Goal: Answer question/provide support

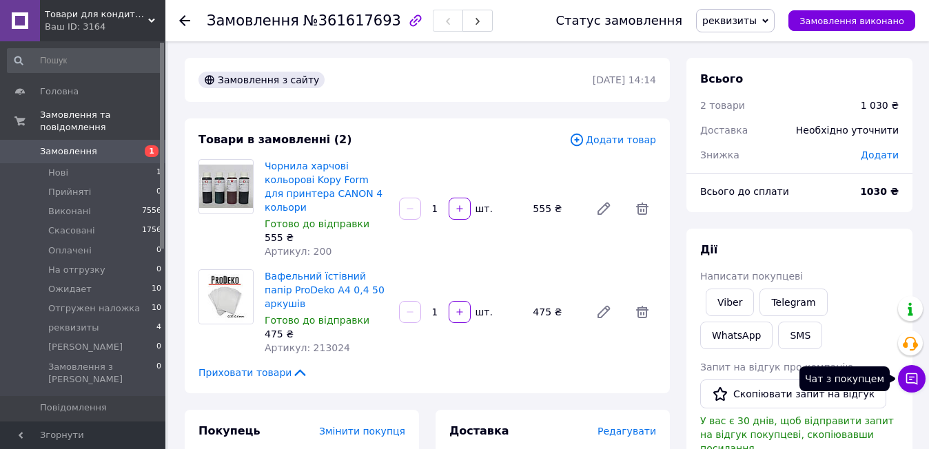
click at [911, 382] on icon at bounding box center [912, 379] width 12 height 12
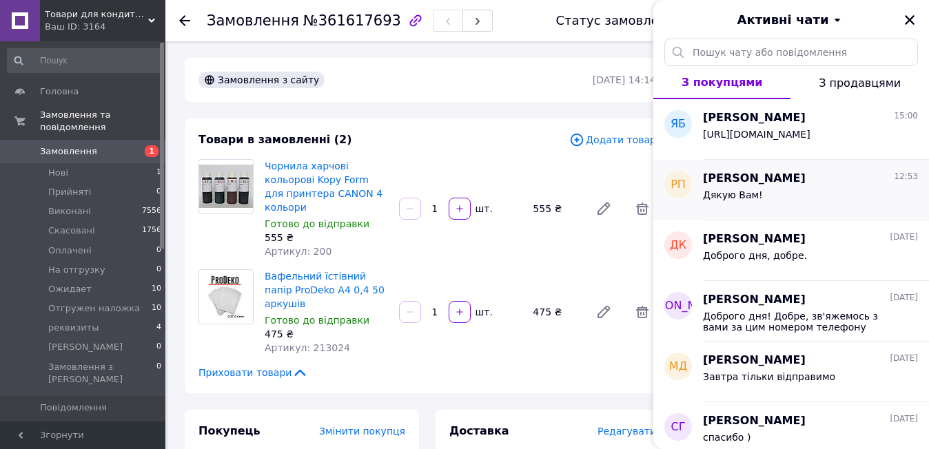
click at [806, 189] on div "Дякую Вам!" at bounding box center [810, 198] width 215 height 22
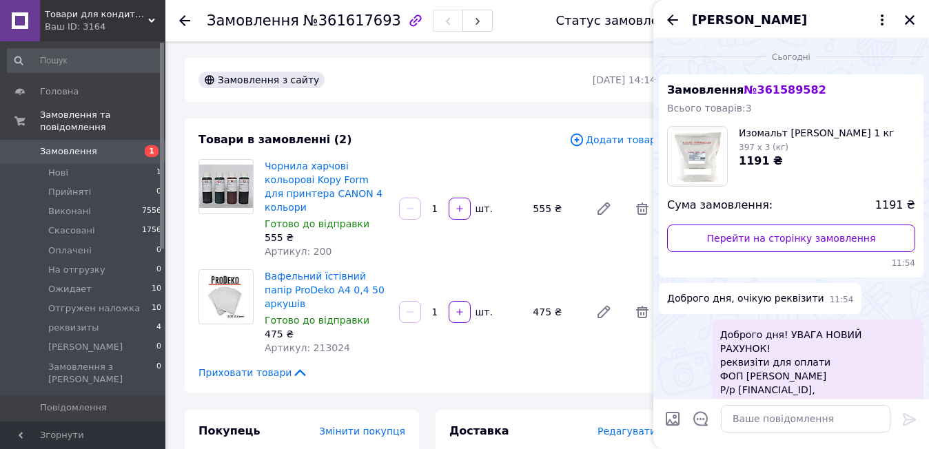
scroll to position [543, 0]
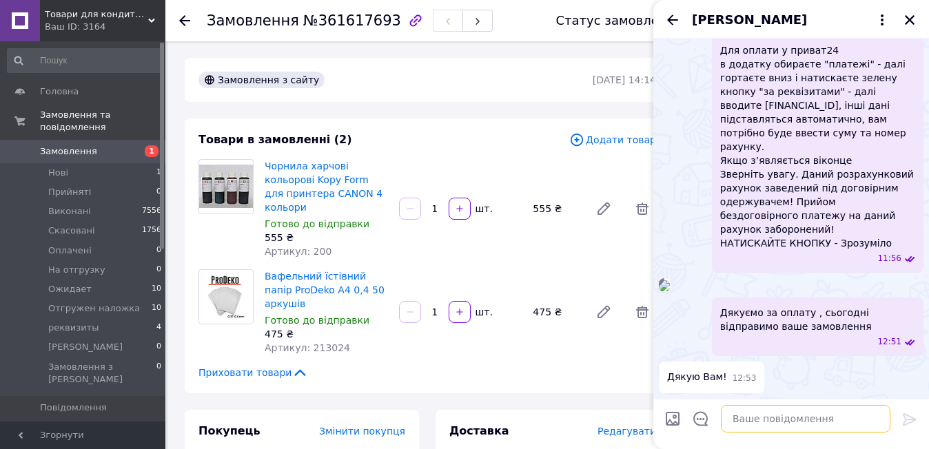
click at [748, 415] on textarea at bounding box center [806, 419] width 170 height 28
paste textarea "Відвантажили Ваше замовлення ТТН 20451247050143 Будь ласка, перевіряйте на пошт…"
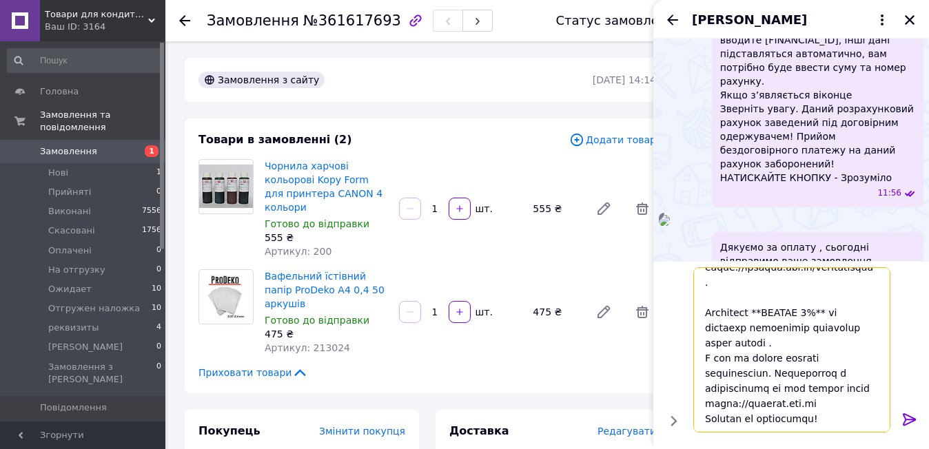
scroll to position [0, 0]
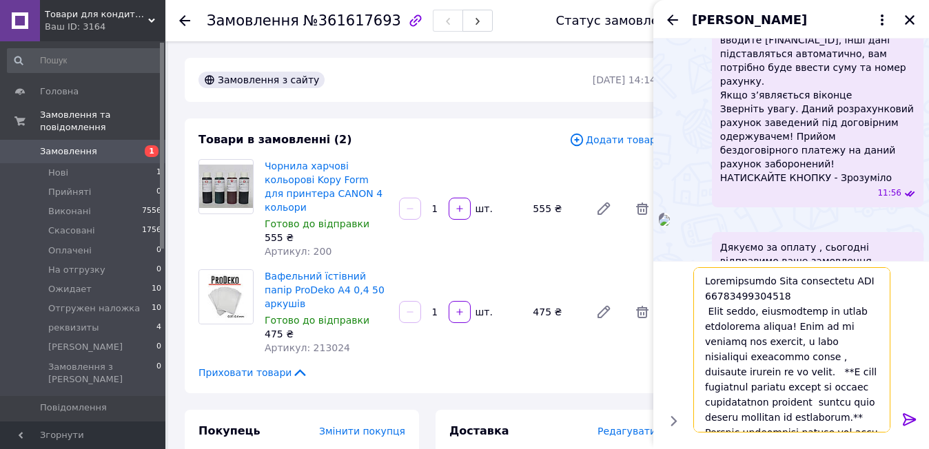
type textarea "Відвантажили Ваше замовлення ТТН 20451247050143 Будь ласка, перевіряйте на пошт…"
click at [910, 419] on icon at bounding box center [909, 419] width 17 height 17
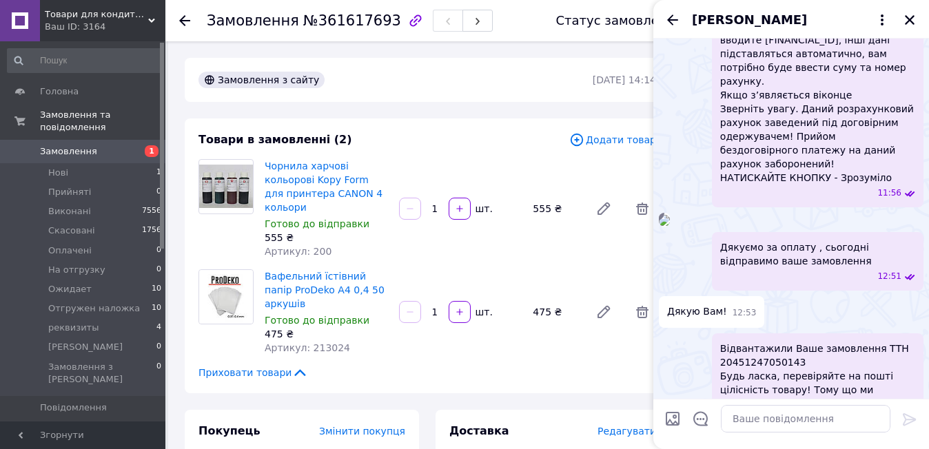
scroll to position [852, 0]
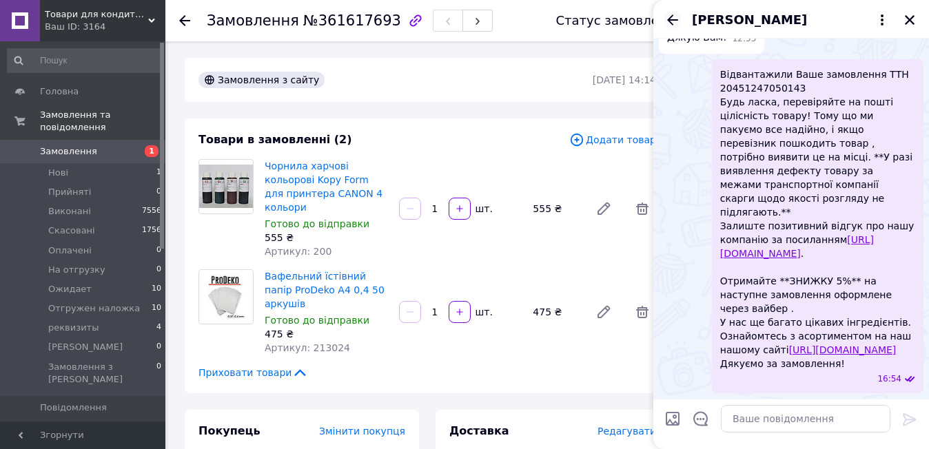
click at [674, 13] on icon "Назад" at bounding box center [672, 20] width 17 height 17
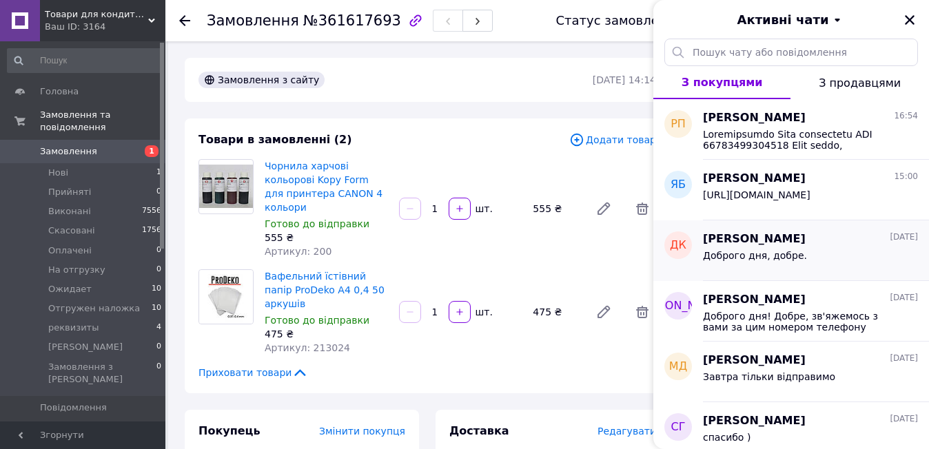
click at [768, 251] on span "Доброго дня, добре." at bounding box center [755, 255] width 104 height 11
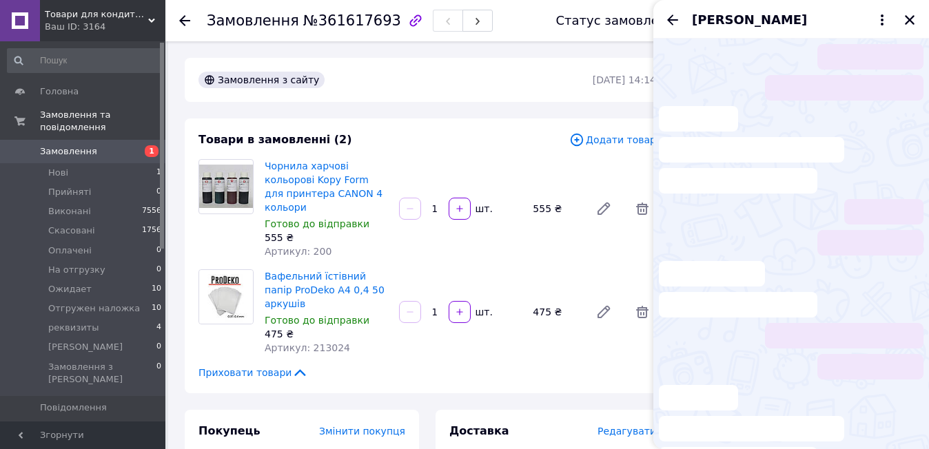
scroll to position [821, 0]
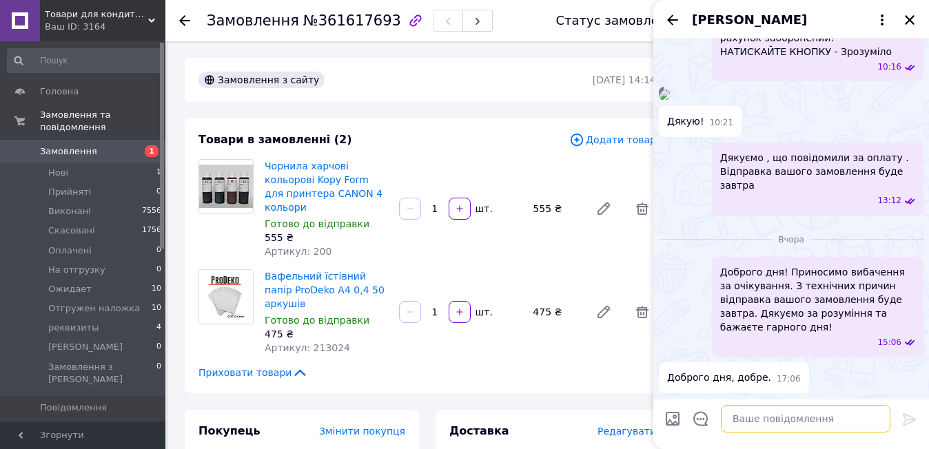
click at [741, 418] on textarea at bounding box center [806, 419] width 170 height 28
paste textarea "Доброго дня! Відвантажили Ваше замовлення ТТН 20451246795348 Будь ласка, переві…"
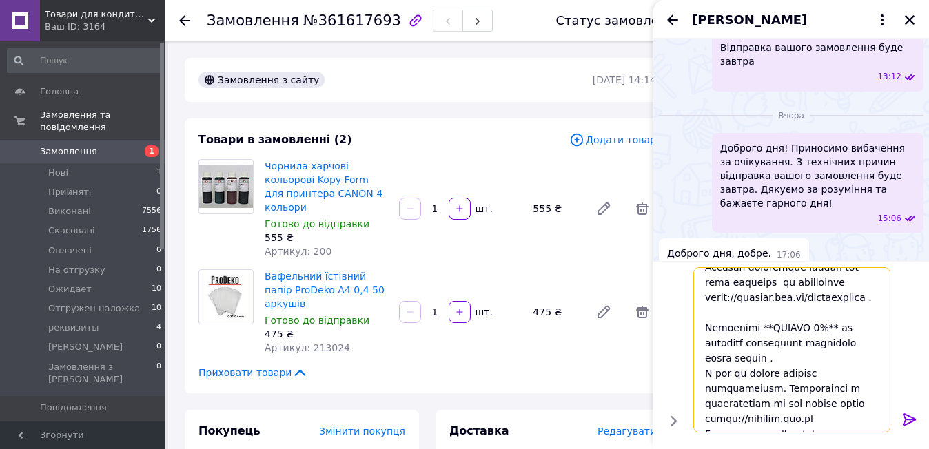
scroll to position [211, 0]
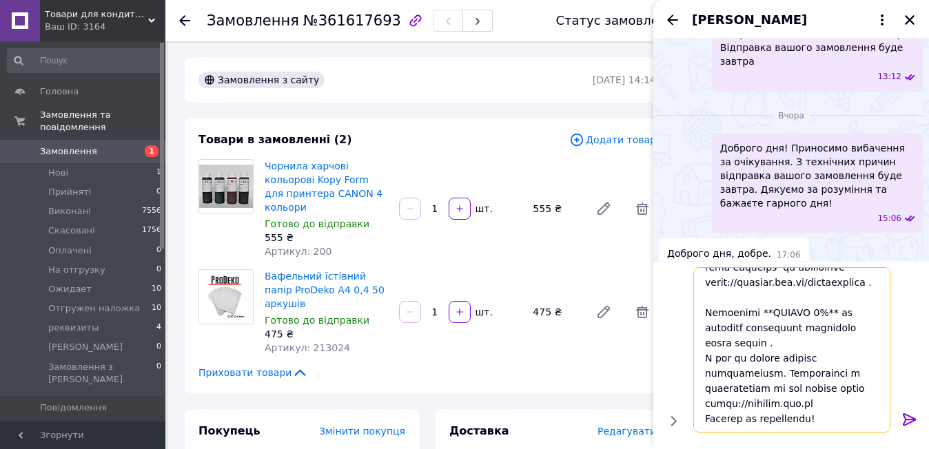
type textarea "Доброго дня! Відвантажили Ваше замовлення ТТН 20451246795348 Будь ласка, переві…"
click at [909, 424] on icon at bounding box center [909, 419] width 17 height 17
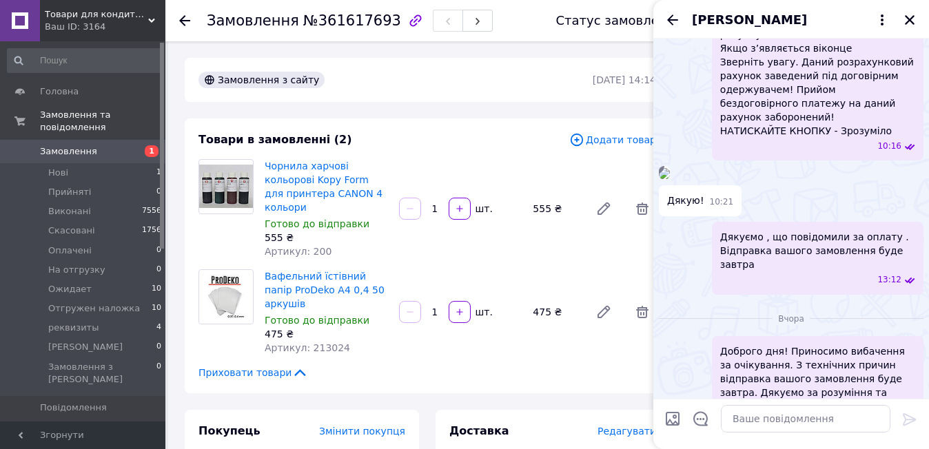
scroll to position [1169, 0]
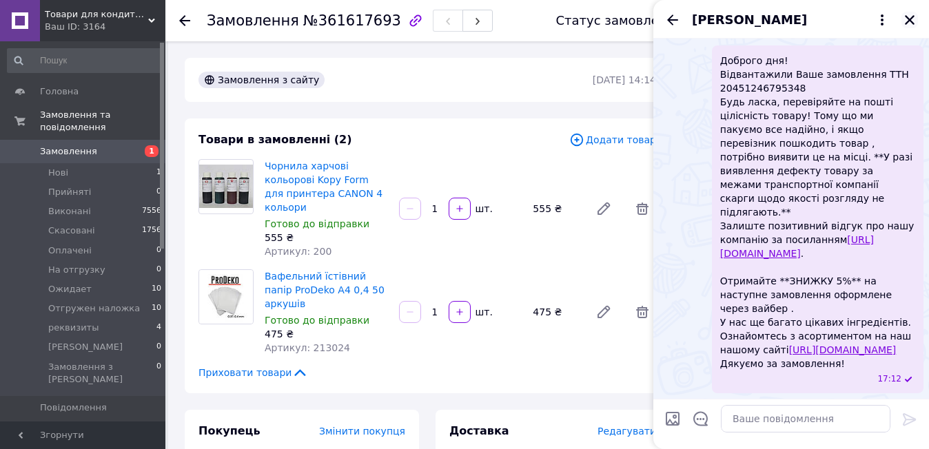
click at [907, 23] on icon "Закрити" at bounding box center [909, 20] width 12 height 12
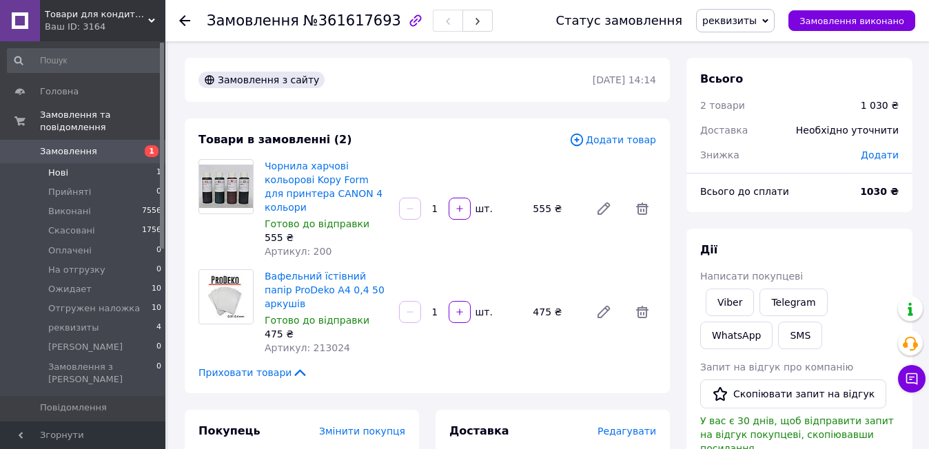
click at [63, 167] on span "Нові" at bounding box center [58, 173] width 20 height 12
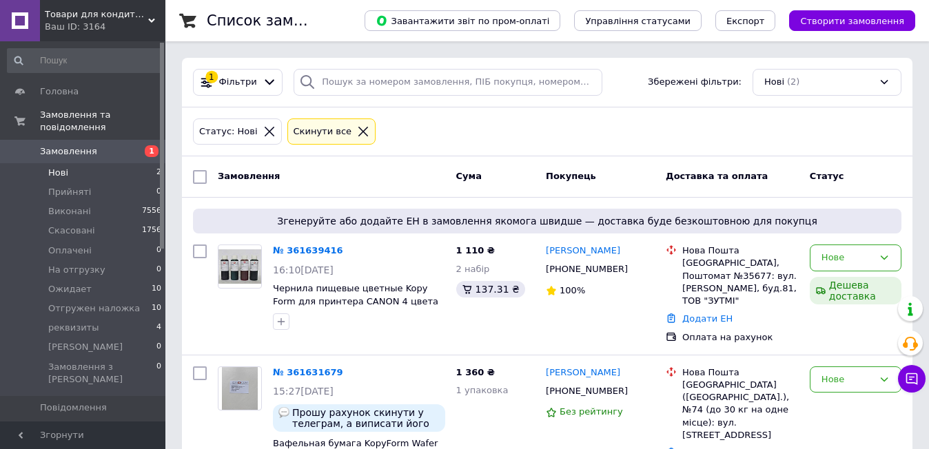
scroll to position [63, 0]
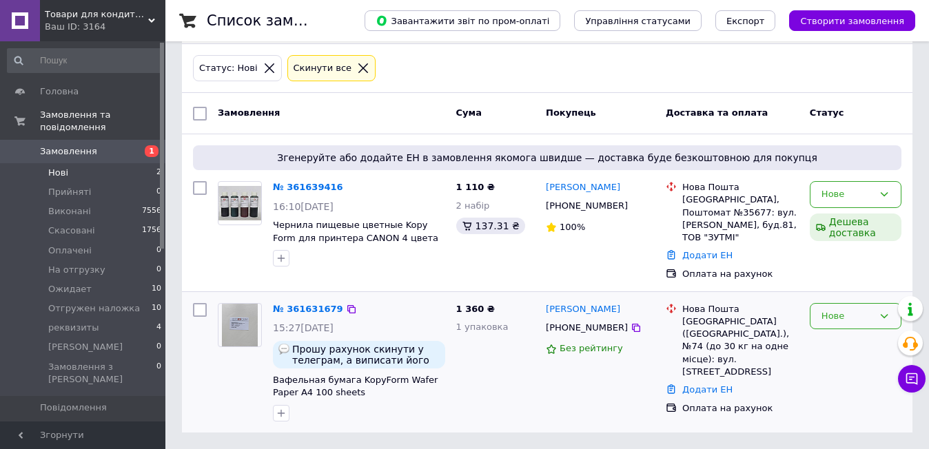
click at [845, 320] on div "Нове" at bounding box center [847, 316] width 52 height 14
click at [831, 342] on li "Прийнято" at bounding box center [855, 344] width 90 height 25
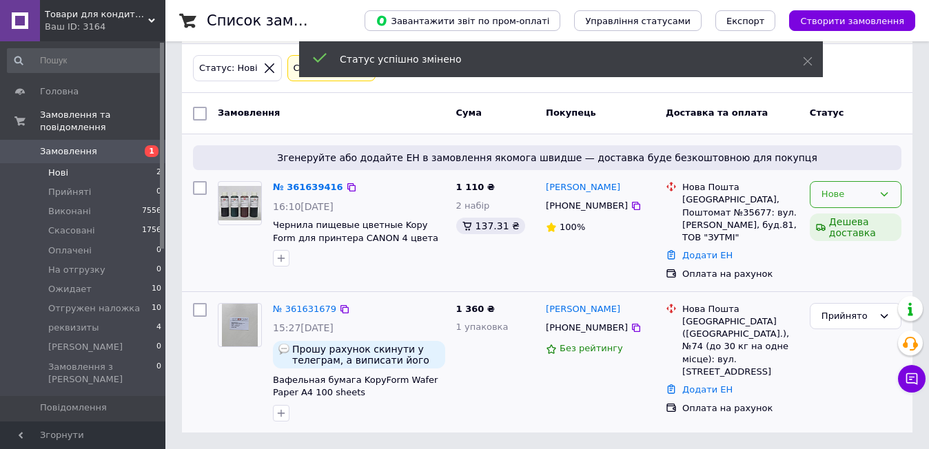
click at [896, 195] on div "Нове" at bounding box center [856, 194] width 92 height 27
click at [870, 221] on li "Прийнято" at bounding box center [855, 223] width 90 height 25
click at [306, 307] on link "№ 361631679" at bounding box center [304, 309] width 63 height 10
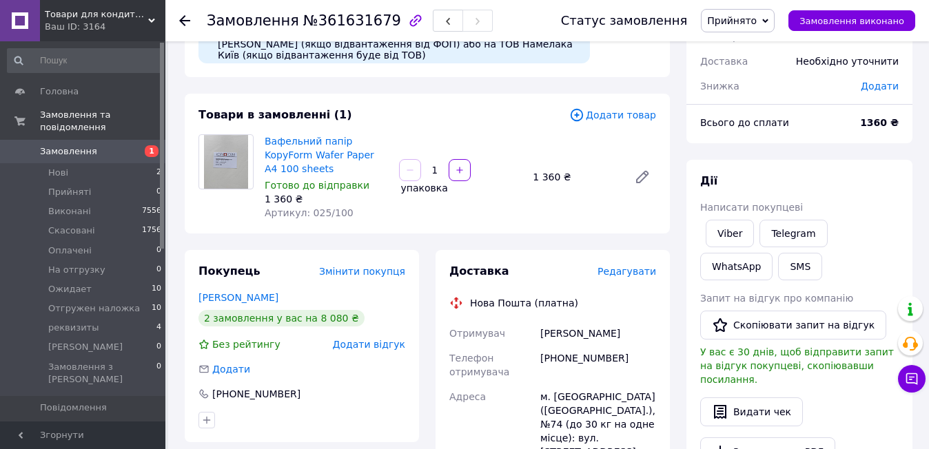
scroll to position [138, 0]
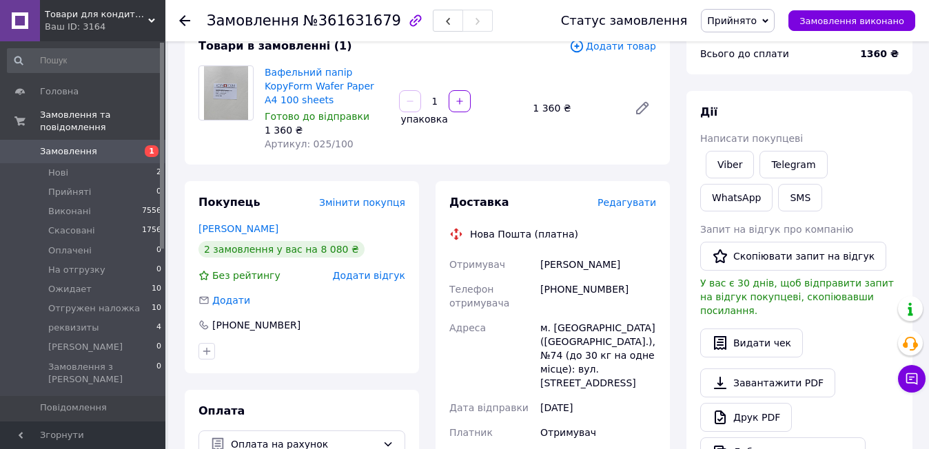
click at [564, 277] on div "+380952817889" at bounding box center [597, 296] width 121 height 39
copy div "380952817889"
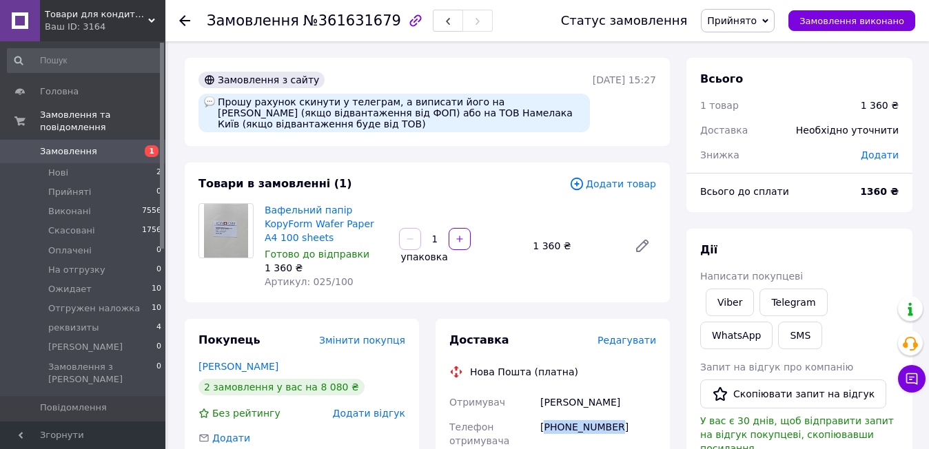
copy div "380952817889"
click at [359, 21] on span "№361631679" at bounding box center [352, 20] width 98 height 17
copy span "361631679"
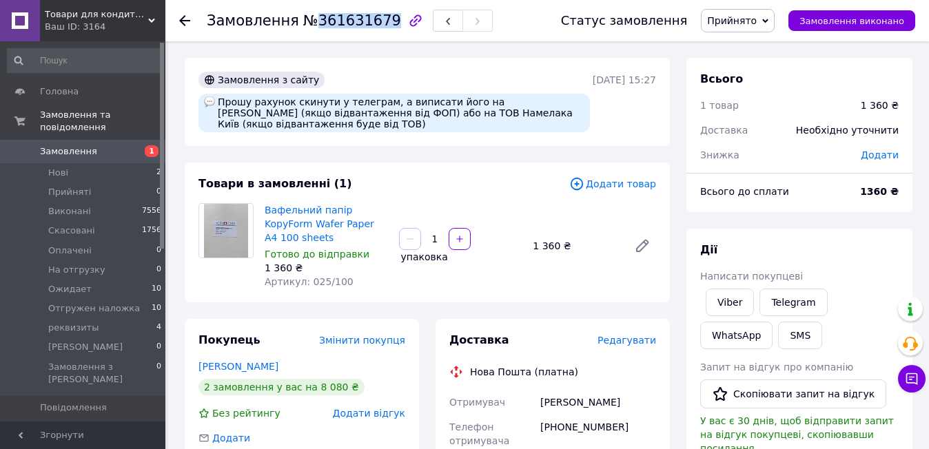
click at [747, 21] on span "Прийнято" at bounding box center [732, 20] width 50 height 11
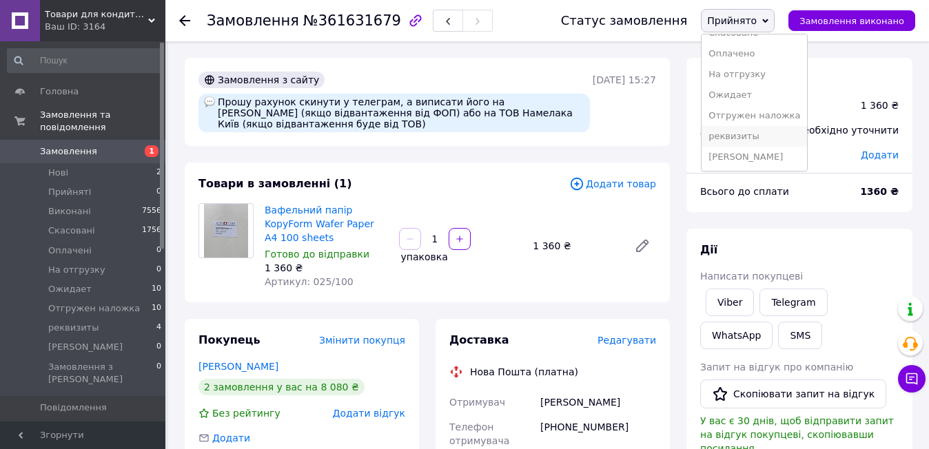
click at [746, 135] on li "реквизиты" at bounding box center [753, 136] width 105 height 21
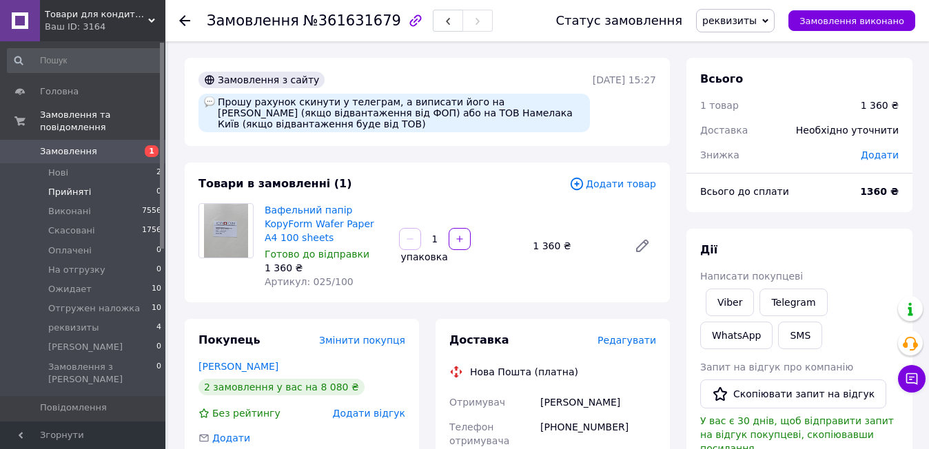
click at [68, 186] on span "Прийняті" at bounding box center [69, 192] width 43 height 12
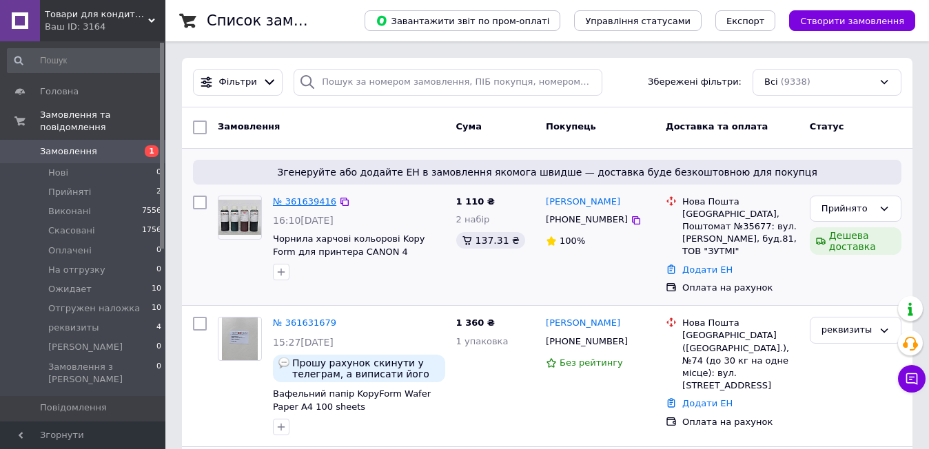
click at [291, 201] on link "№ 361639416" at bounding box center [304, 201] width 63 height 10
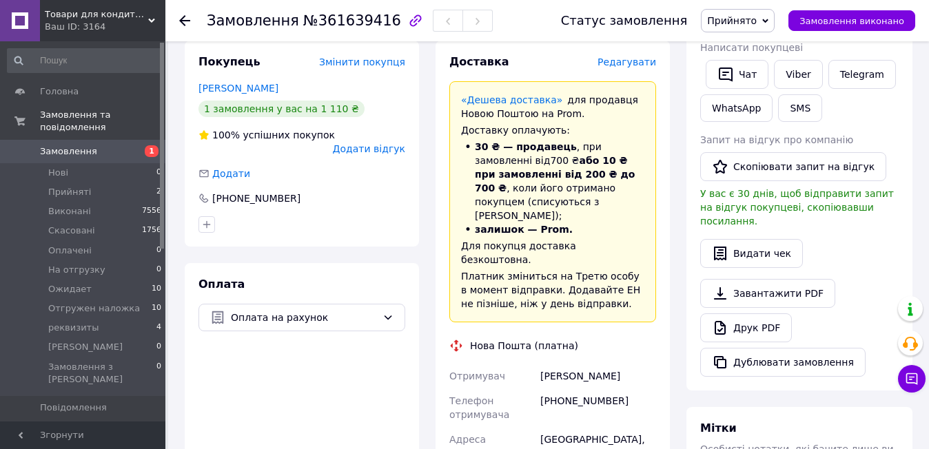
scroll to position [345, 0]
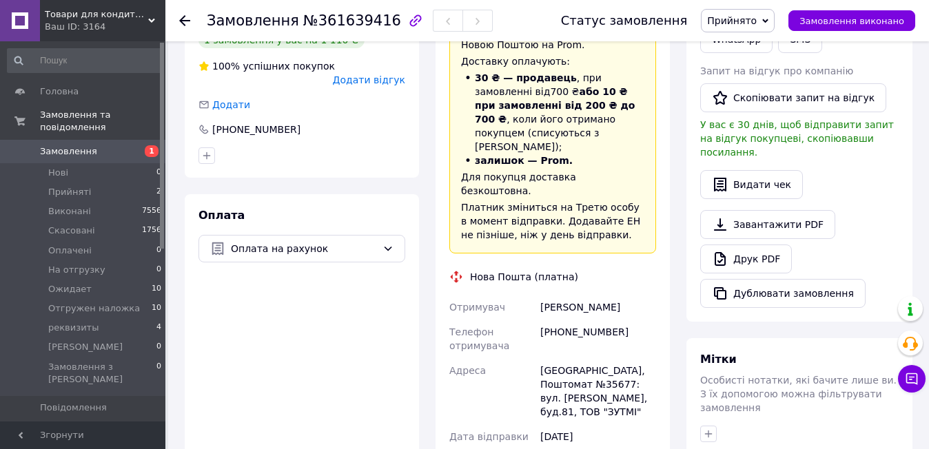
click at [568, 320] on div "[PHONE_NUMBER]" at bounding box center [597, 339] width 121 height 39
copy div "380979292786"
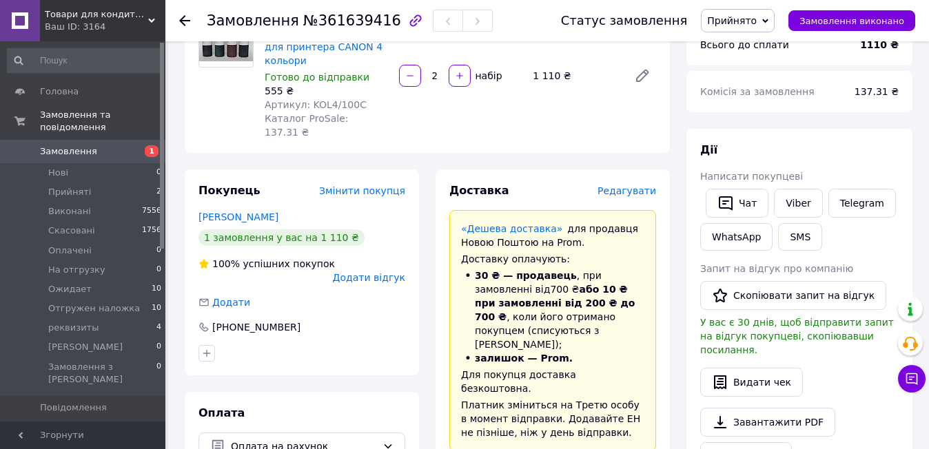
scroll to position [294, 0]
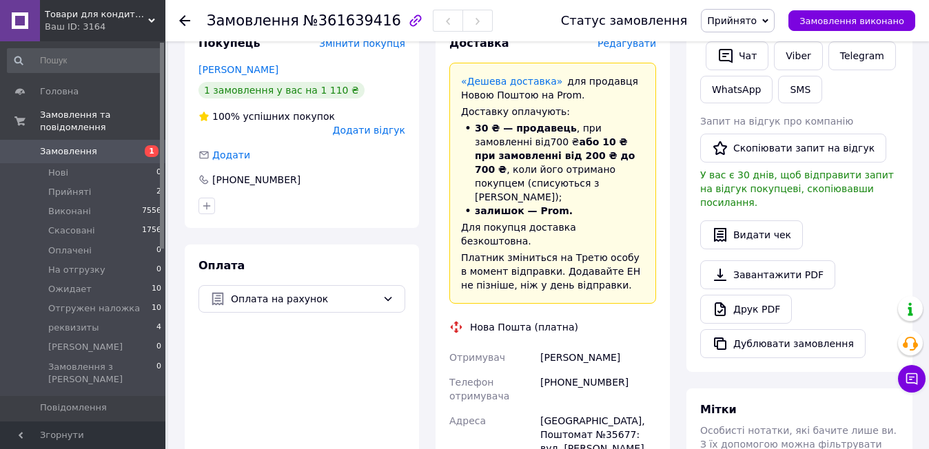
click at [340, 25] on span "№361639416" at bounding box center [352, 20] width 98 height 17
copy span "361639416"
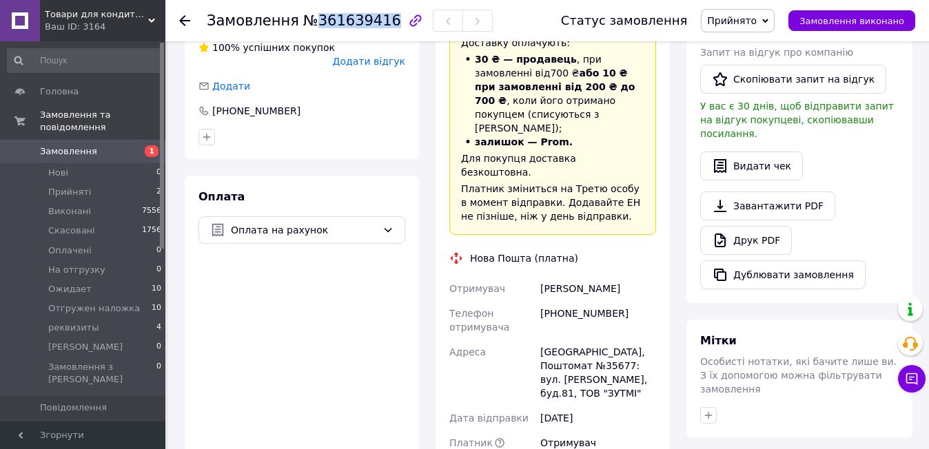
scroll to position [432, 0]
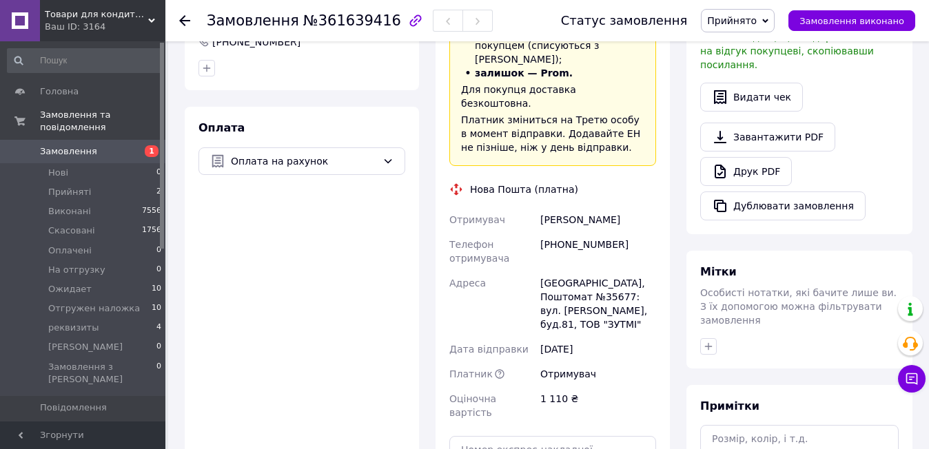
click at [568, 232] on div "[PHONE_NUMBER]" at bounding box center [597, 251] width 121 height 39
copy div "380979292786"
click at [774, 14] on span "Прийнято" at bounding box center [738, 20] width 74 height 23
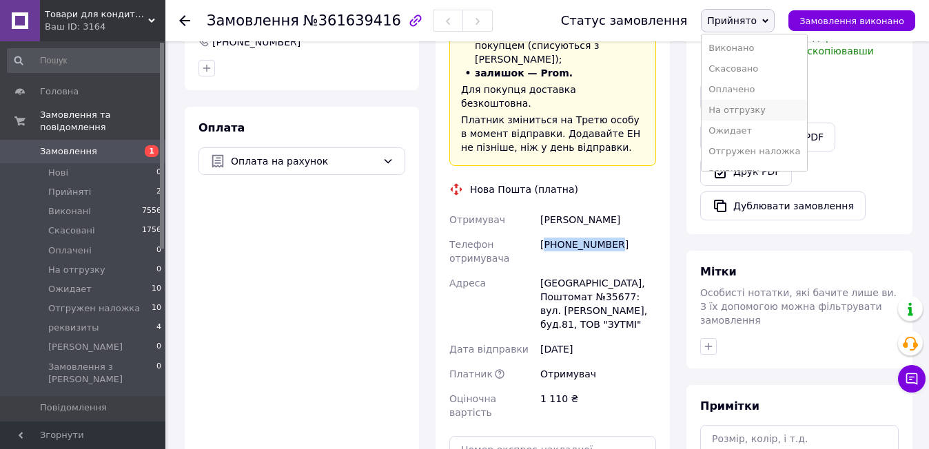
scroll to position [36, 0]
click at [767, 138] on li "реквизиты" at bounding box center [753, 136] width 105 height 21
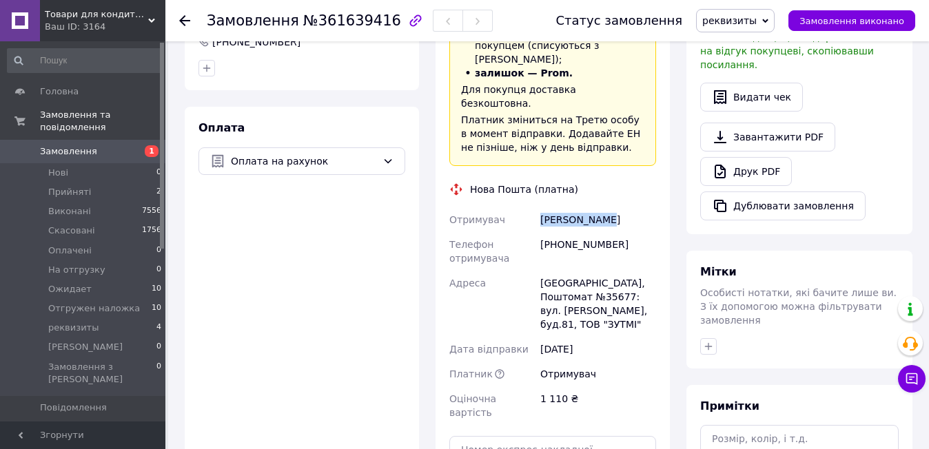
drag, startPoint x: 535, startPoint y: 161, endPoint x: 599, endPoint y: 166, distance: 64.3
click at [599, 207] on div "Отримувач Бігмен Уляна Телефон отримувача +380979292786 Адреса Вінниця, Поштома…" at bounding box center [552, 316] width 212 height 218
copy div "Отримувач Бігмен Уляна"
click at [556, 271] on div "[GEOGRAPHIC_DATA], Поштомат №35677: вул. [PERSON_NAME], буд.81, ТОВ "ЗУТМІ"" at bounding box center [597, 304] width 121 height 66
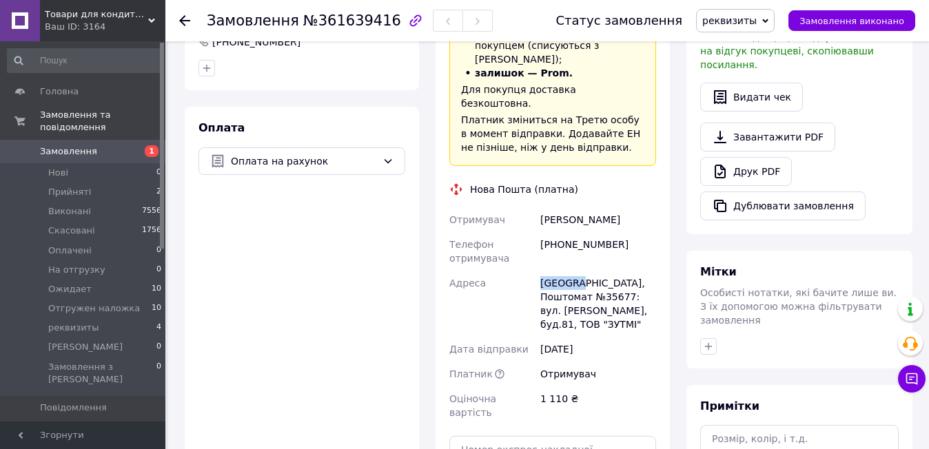
copy div "[GEOGRAPHIC_DATA]"
click at [349, 19] on span "№361639416" at bounding box center [352, 20] width 98 height 17
copy span "361639416"
drag, startPoint x: 576, startPoint y: 172, endPoint x: 603, endPoint y: 174, distance: 26.9
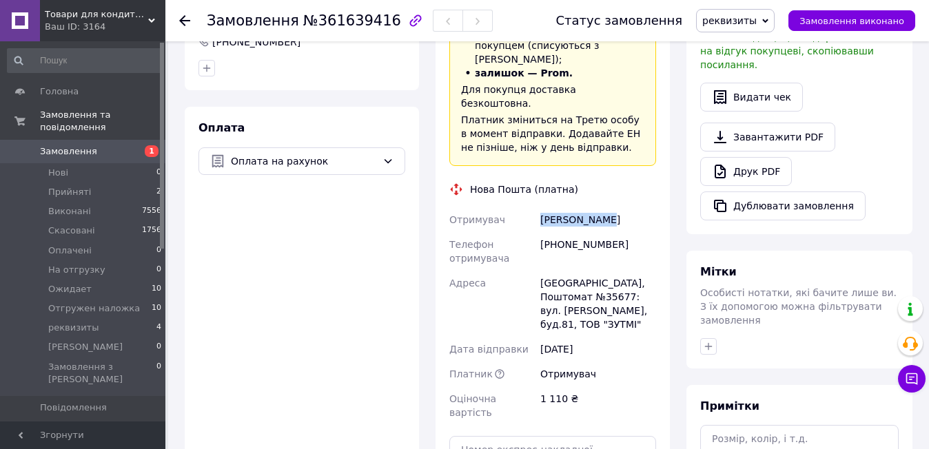
click at [603, 207] on div "Отримувач Бігмен Уляна Телефон отримувача +380979292786 Адреса Вінниця, Поштома…" at bounding box center [552, 316] width 212 height 218
drag, startPoint x: 558, startPoint y: 190, endPoint x: 622, endPoint y: 191, distance: 64.1
click at [622, 232] on div "[PHONE_NUMBER]" at bounding box center [597, 251] width 121 height 39
click at [553, 271] on div "[GEOGRAPHIC_DATA], Поштомат №35677: вул. [PERSON_NAME], буд.81, ТОВ "ЗУТМІ"" at bounding box center [597, 304] width 121 height 66
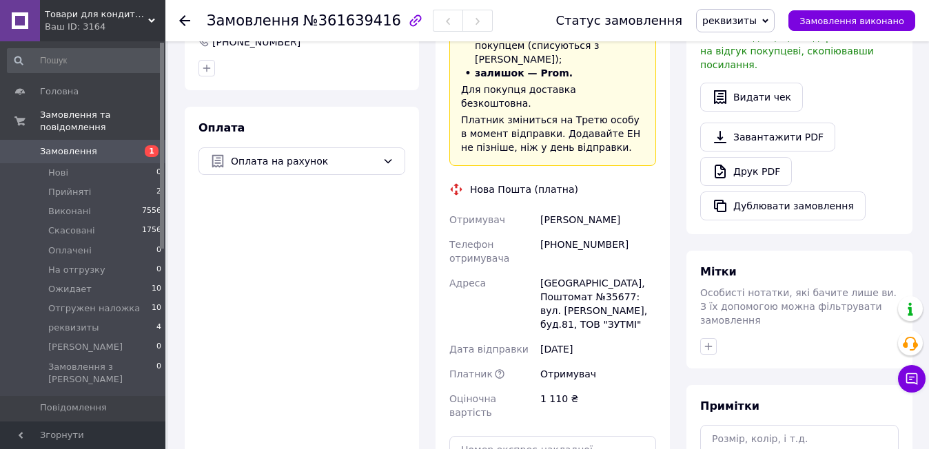
click at [343, 21] on span "№361639416" at bounding box center [352, 20] width 98 height 17
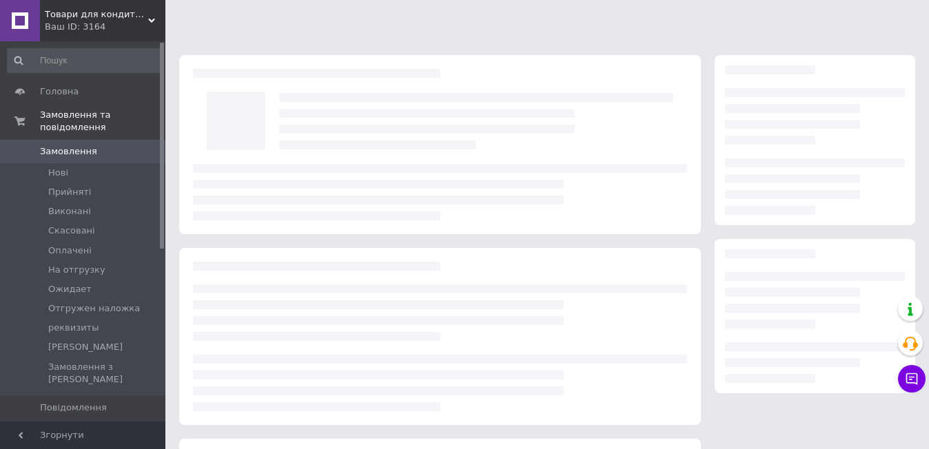
scroll to position [181, 0]
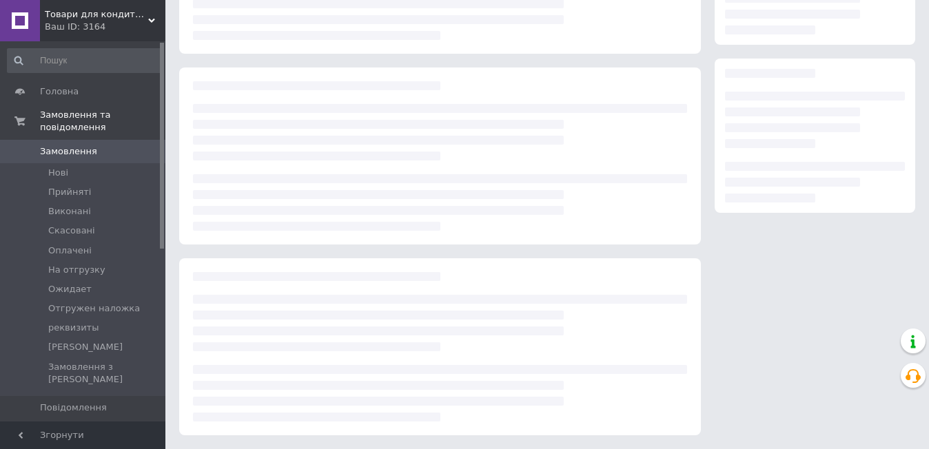
scroll to position [181, 0]
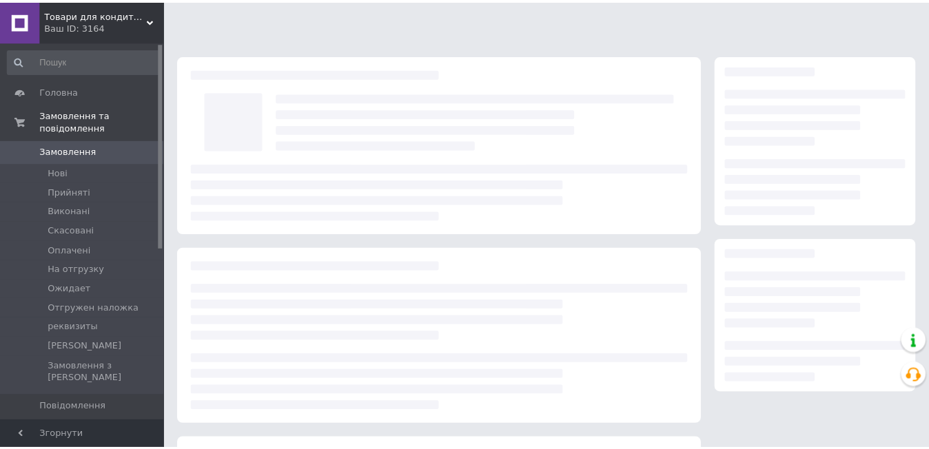
scroll to position [181, 0]
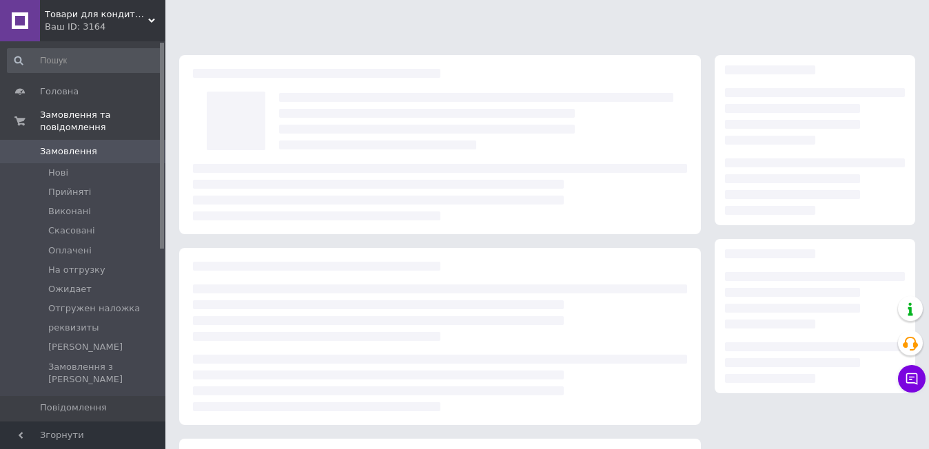
scroll to position [181, 0]
